Goal: Transaction & Acquisition: Purchase product/service

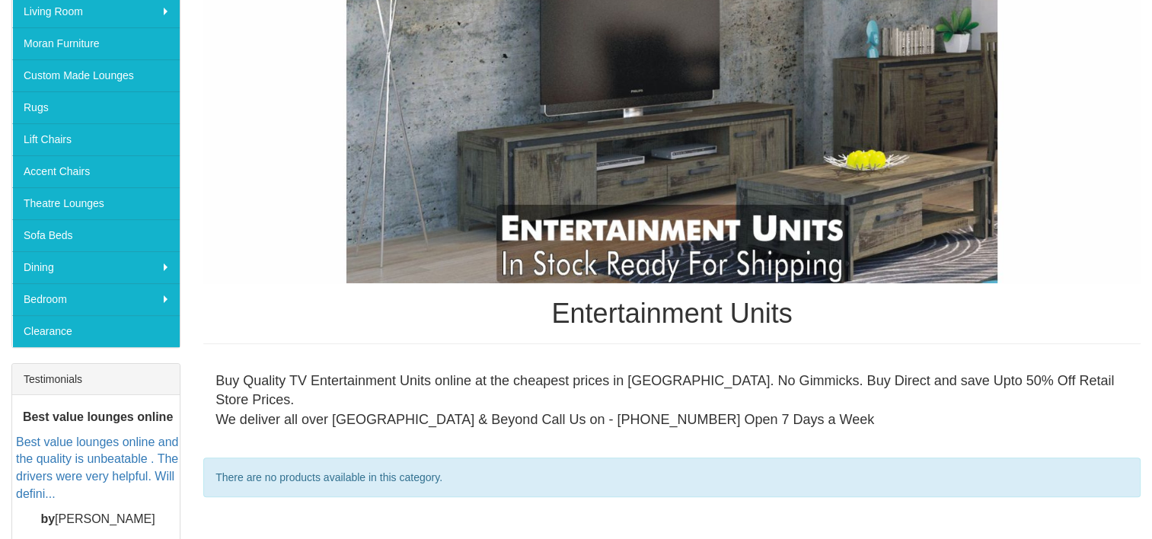
scroll to position [324, 0]
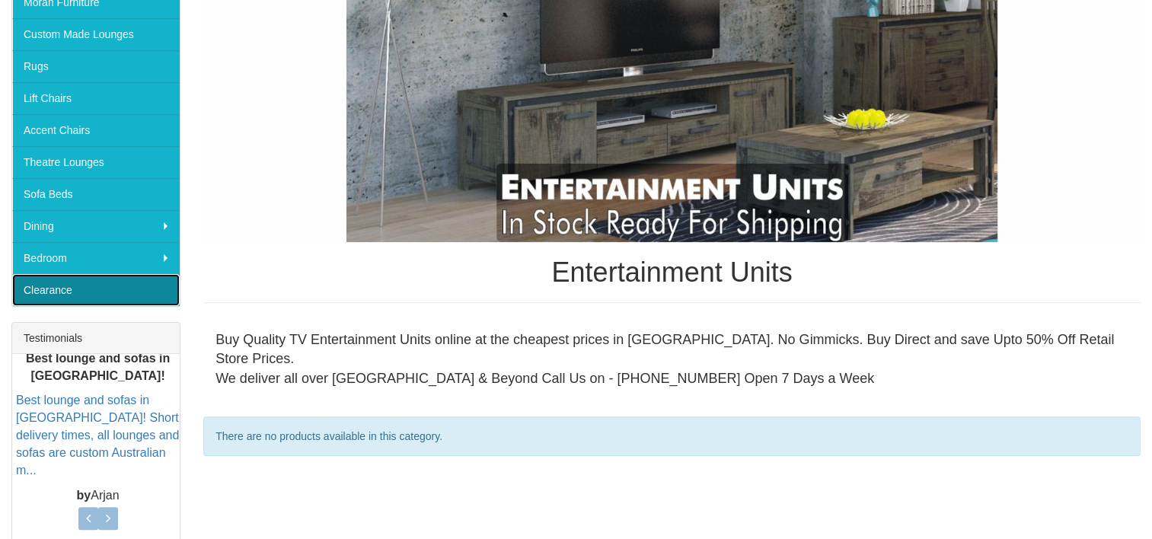
click at [56, 284] on link "Clearance" at bounding box center [95, 290] width 167 height 32
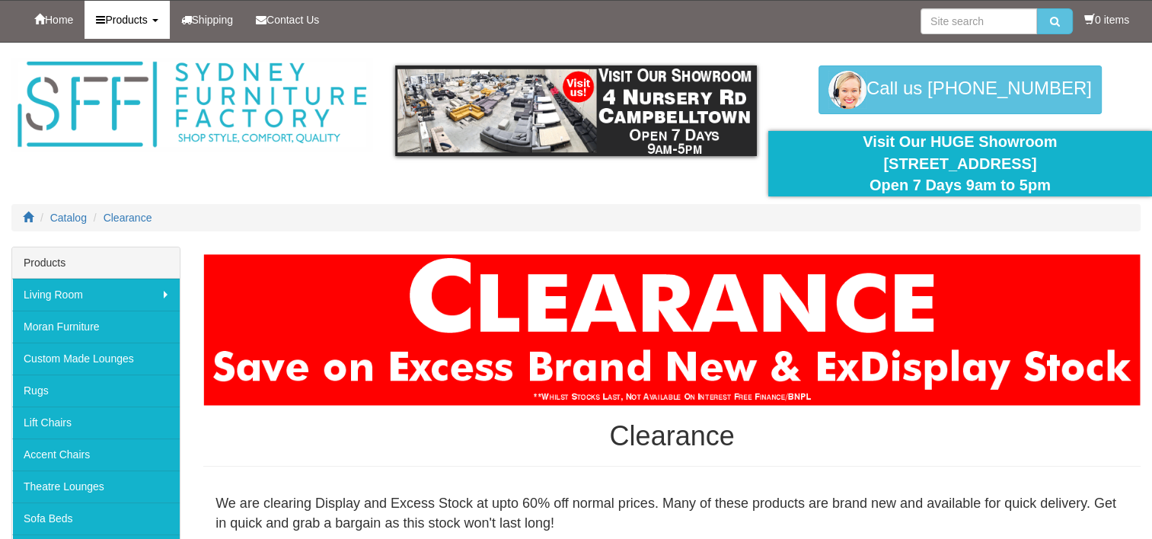
click at [117, 15] on span "Products" at bounding box center [126, 20] width 42 height 12
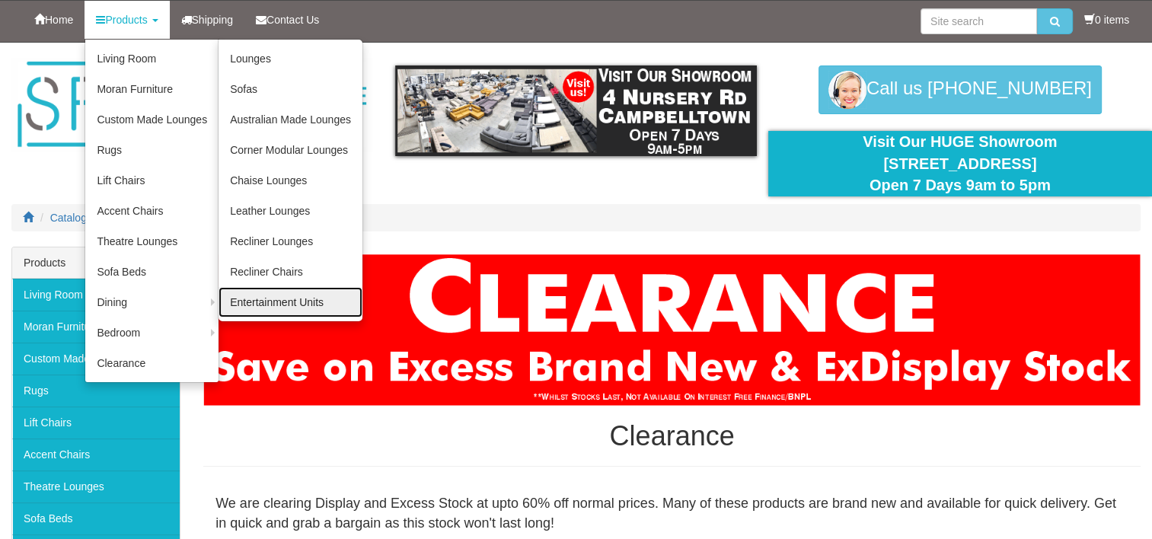
click at [278, 298] on link "Entertainment Units" at bounding box center [290, 302] width 144 height 30
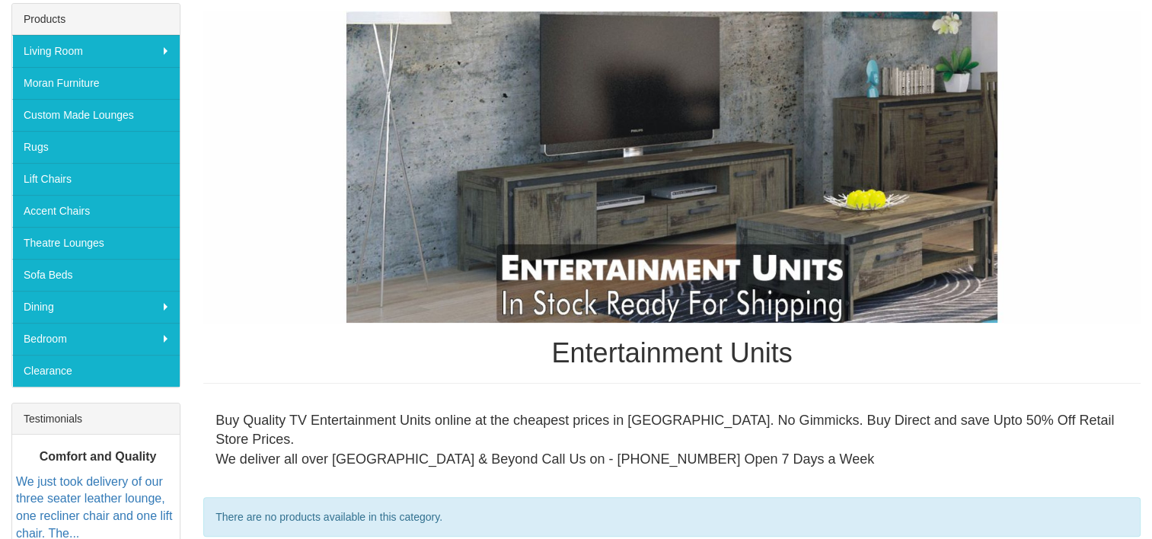
scroll to position [263, 0]
